Goal: Task Accomplishment & Management: Manage account settings

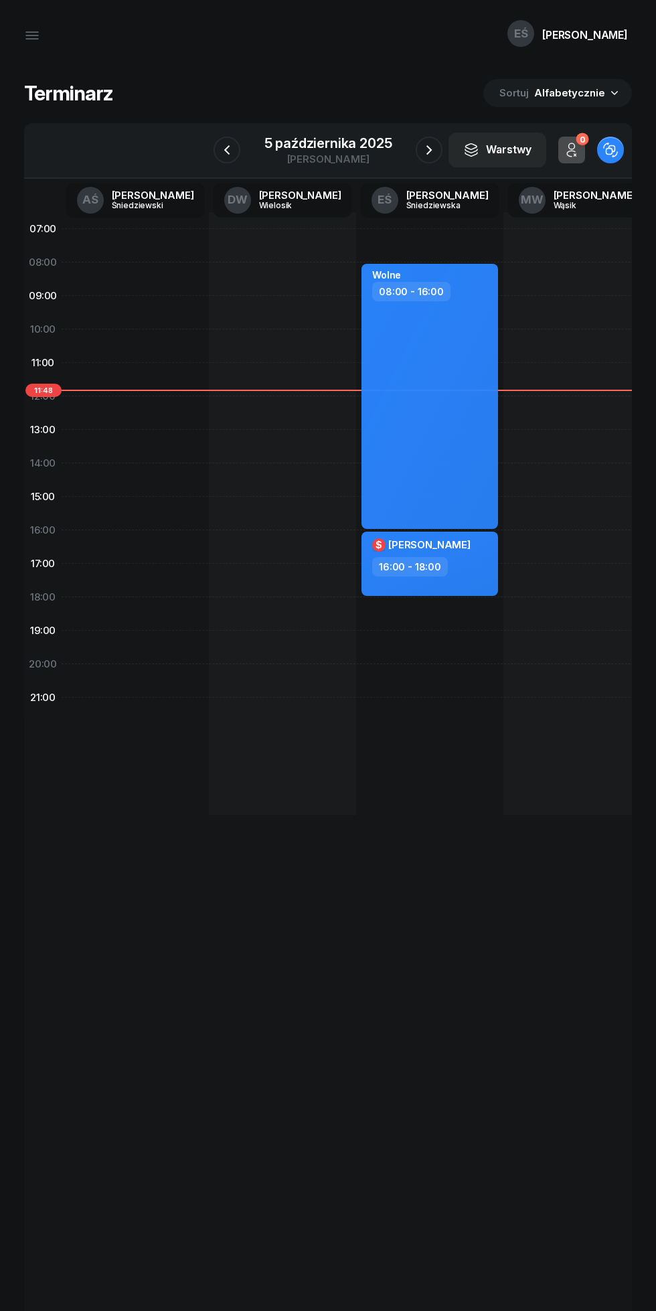
click at [315, 140] on div "5 października 2025" at bounding box center [328, 143] width 128 height 13
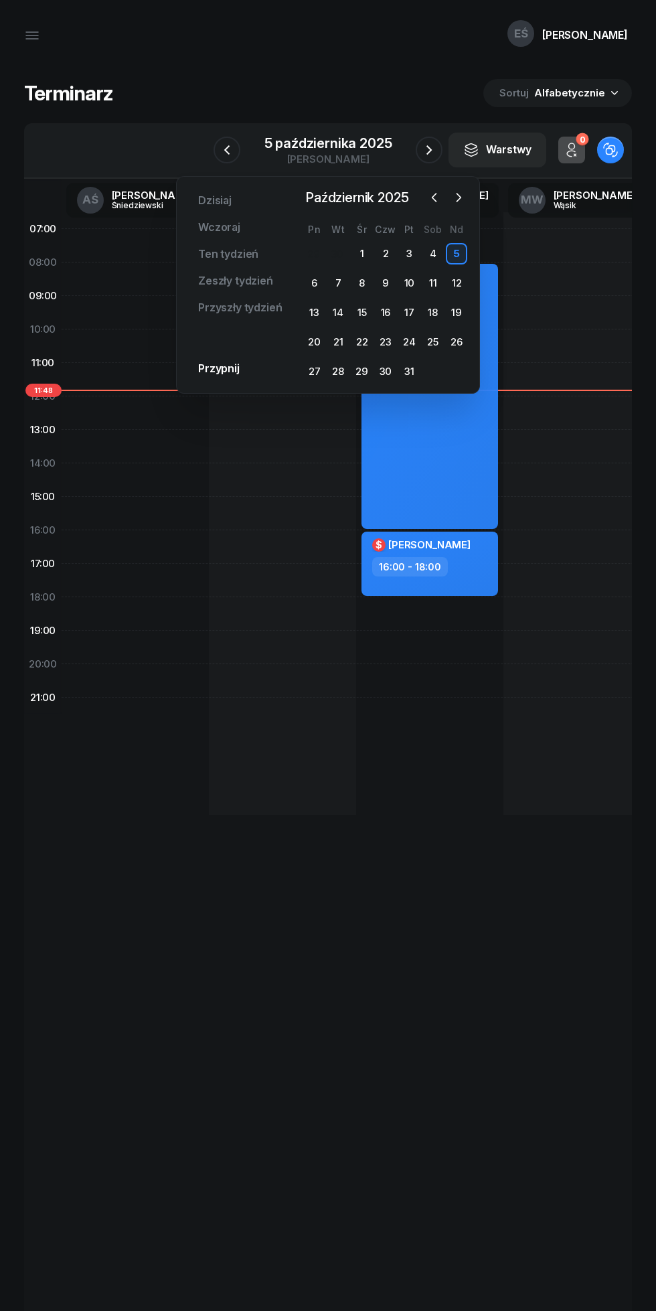
click at [364, 343] on div "22" at bounding box center [362, 341] width 21 height 21
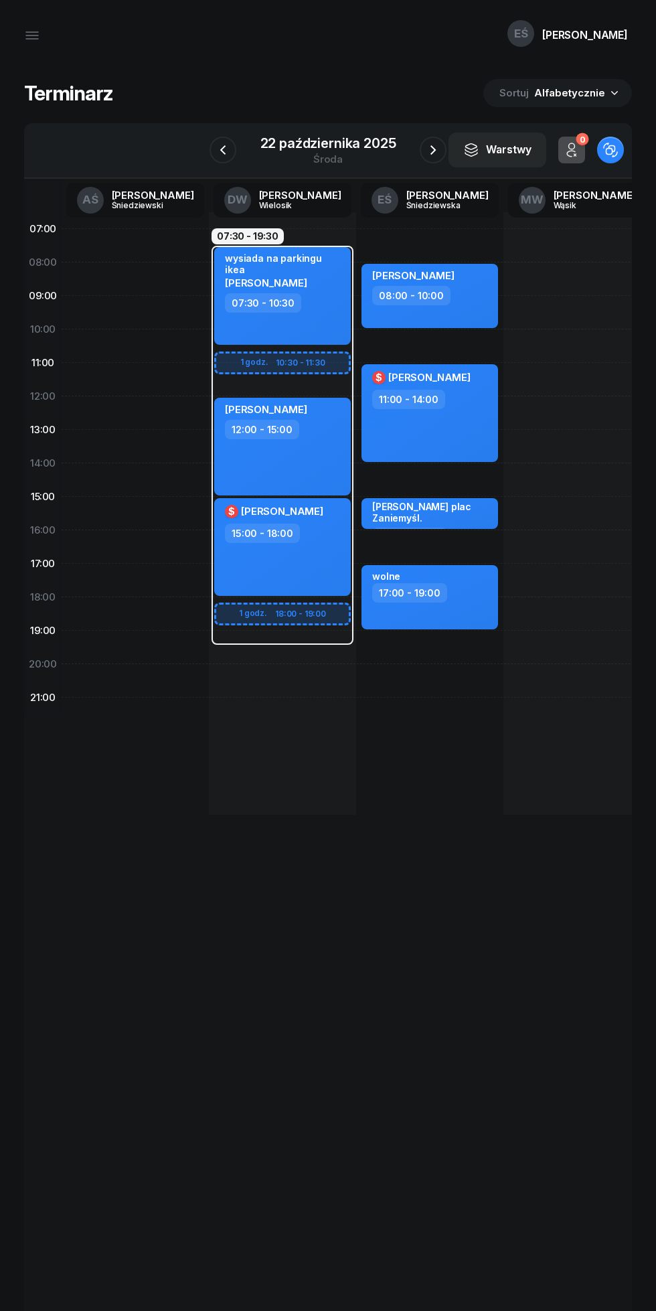
click at [433, 150] on icon "button" at bounding box center [433, 150] width 16 height 16
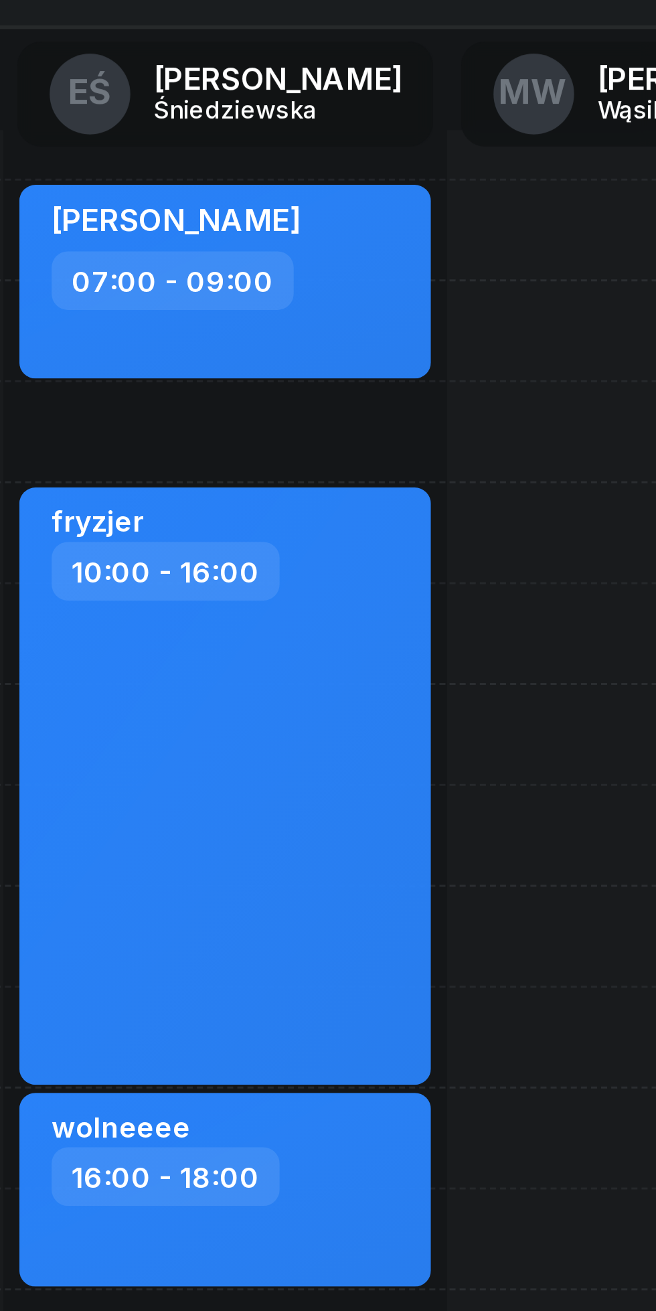
scroll to position [0, 165]
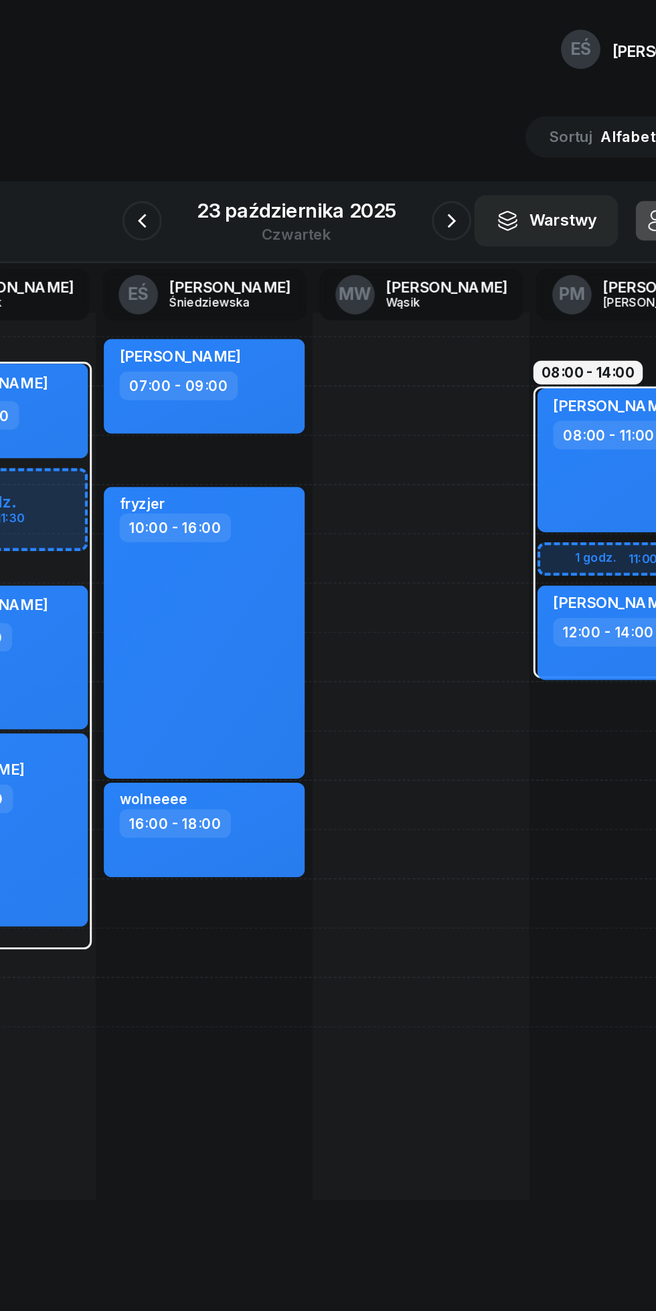
click at [433, 139] on button "button" at bounding box center [433, 150] width 27 height 27
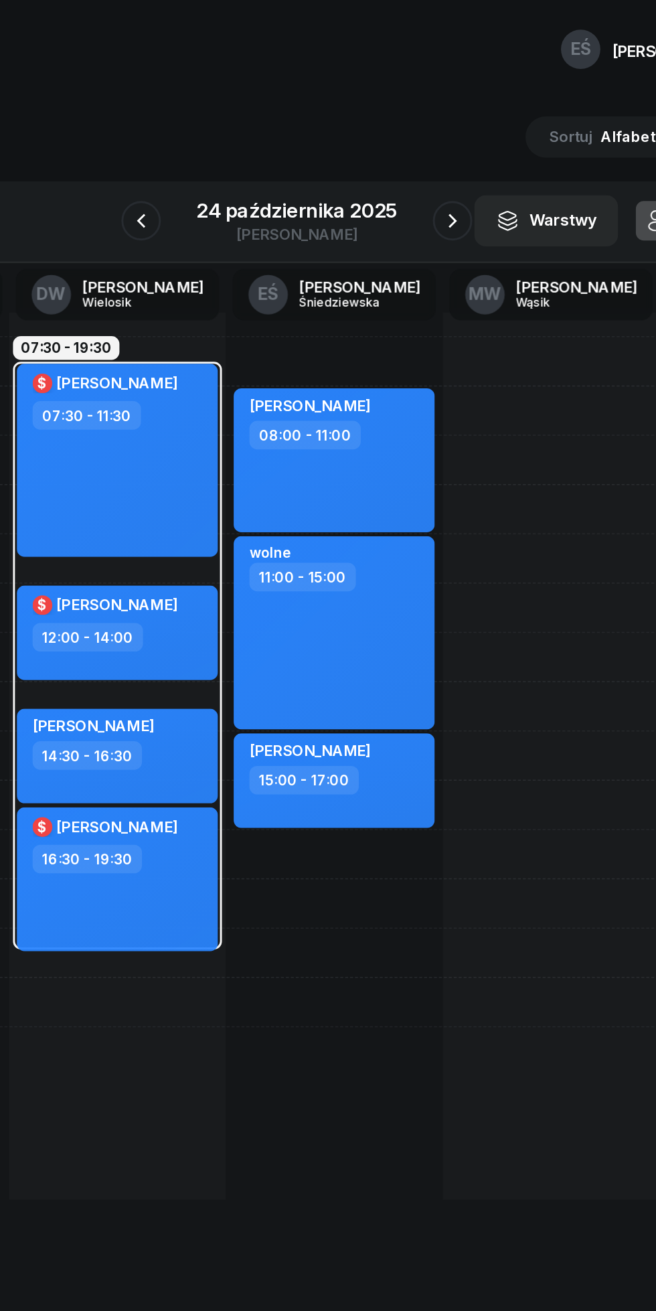
scroll to position [0, 71]
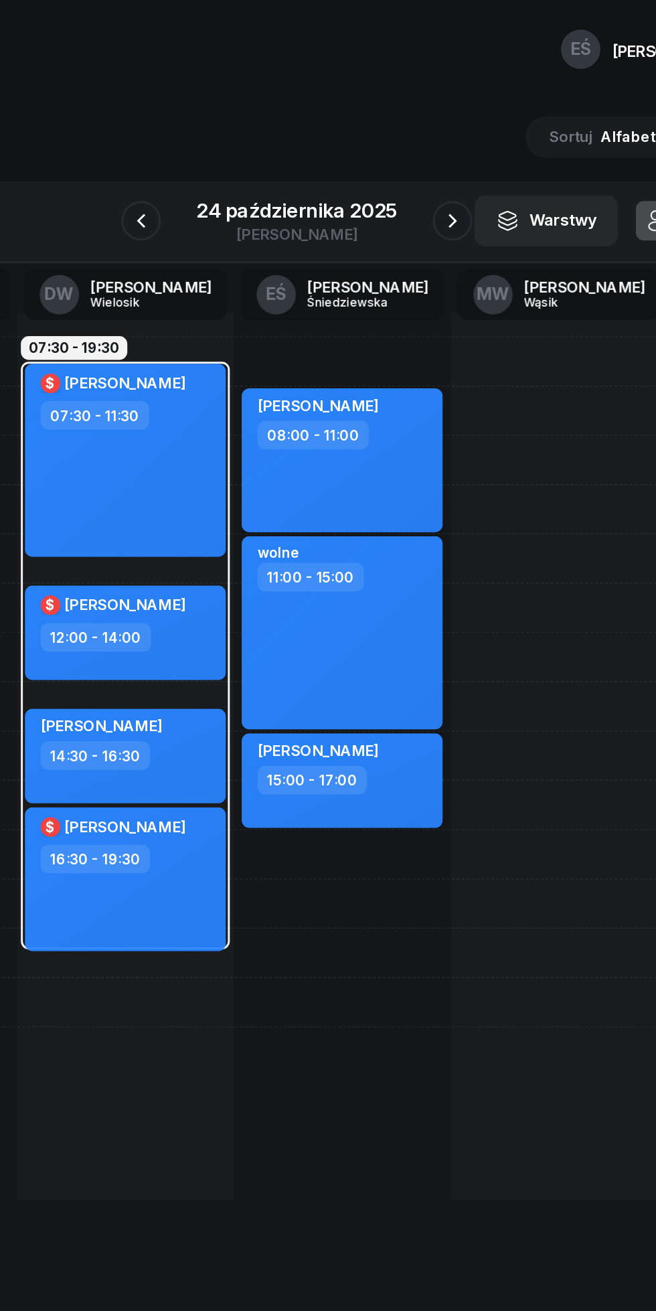
click at [433, 151] on icon "button" at bounding box center [434, 150] width 16 height 16
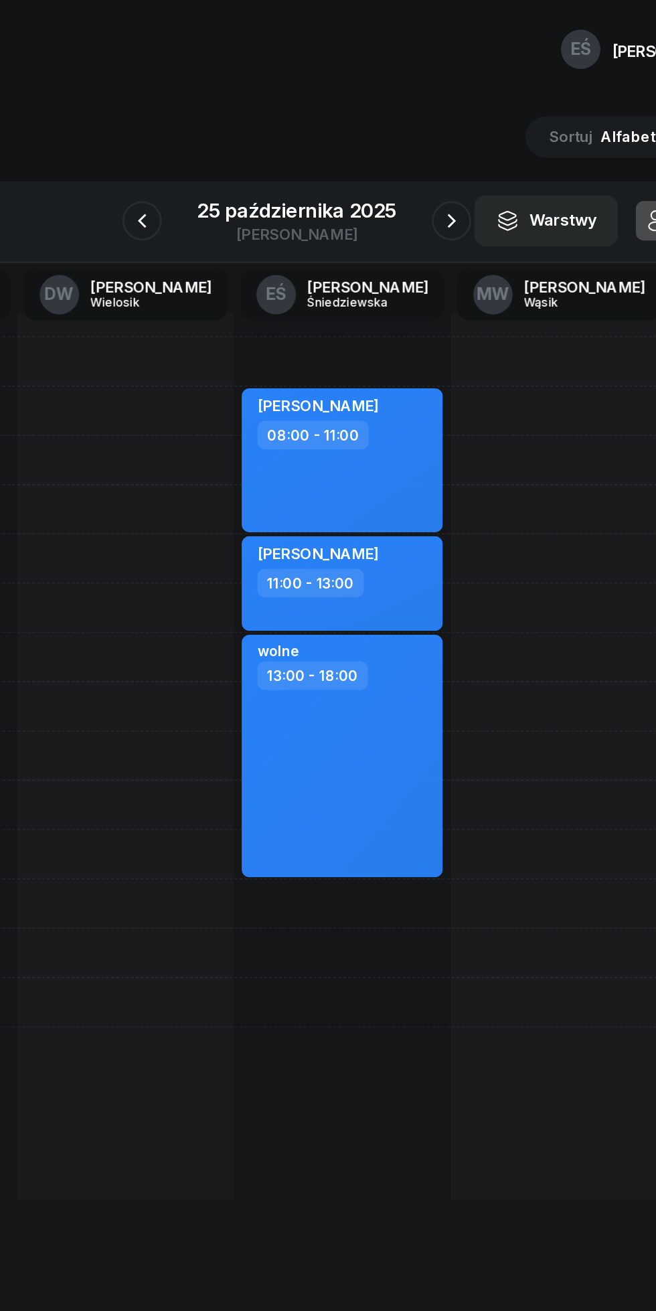
click at [294, 702] on div "IRYNA BIELIK 08:00 - 11:00 Natasza Ludwiczak 11:00 - 13:00 wolne 13:00 - 18:00" at bounding box center [358, 513] width 147 height 603
select select "21"
select select "23"
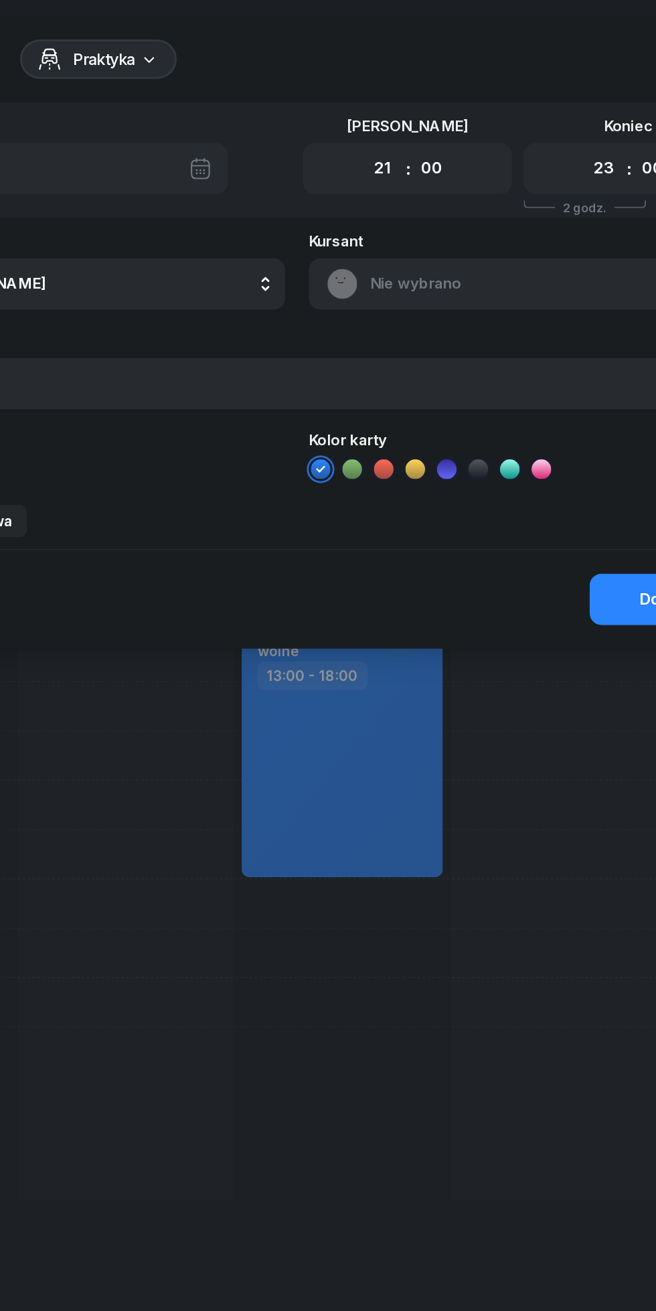
click at [349, 775] on div at bounding box center [328, 655] width 656 height 1311
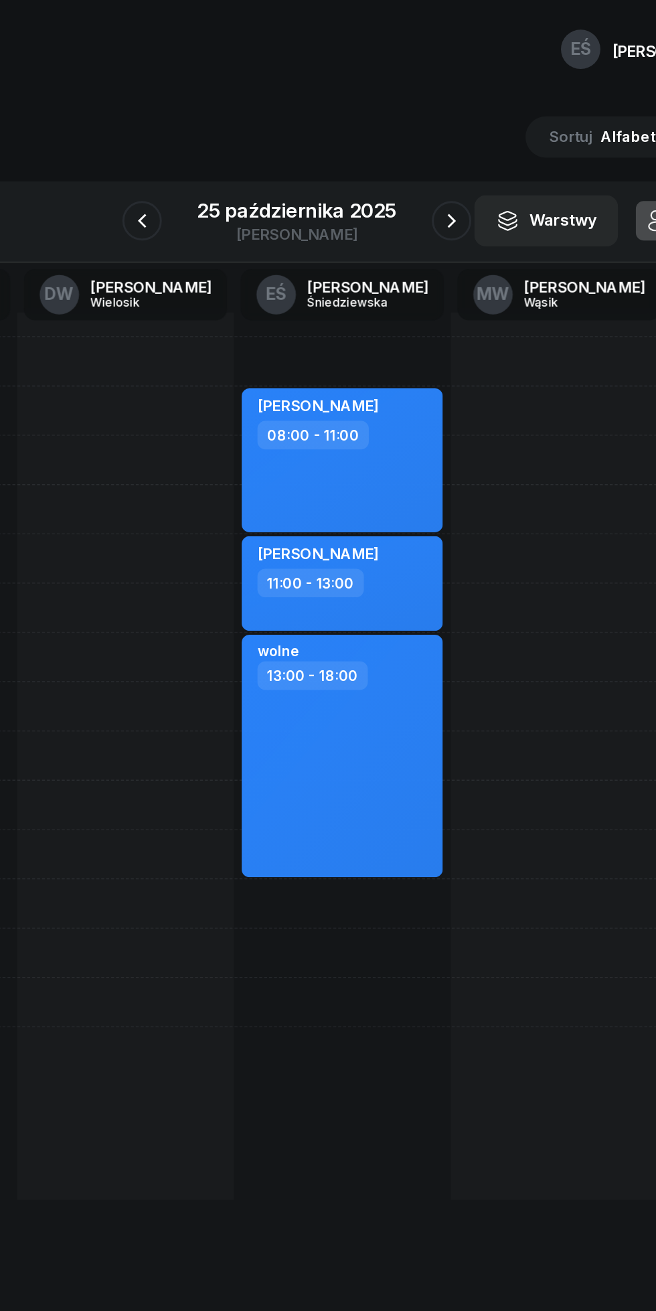
click at [433, 150] on icon "button" at bounding box center [433, 150] width 16 height 16
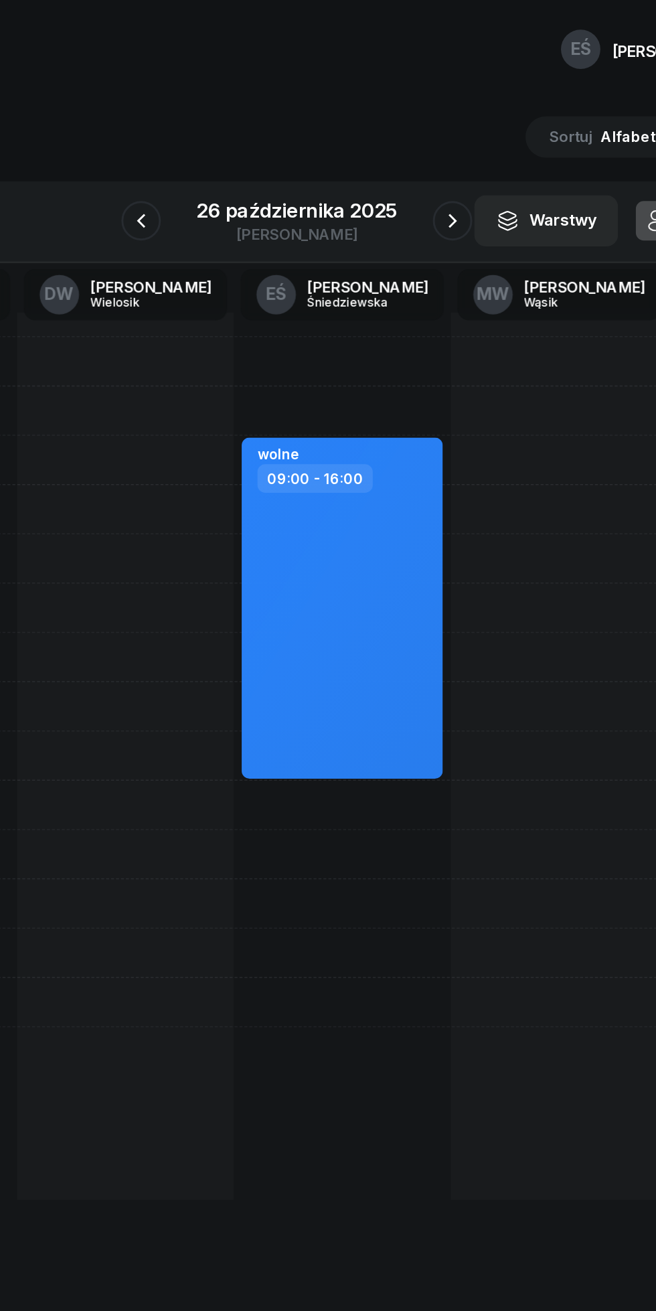
click at [433, 153] on icon "button" at bounding box center [433, 149] width 5 height 9
